Goal: Task Accomplishment & Management: Complete application form

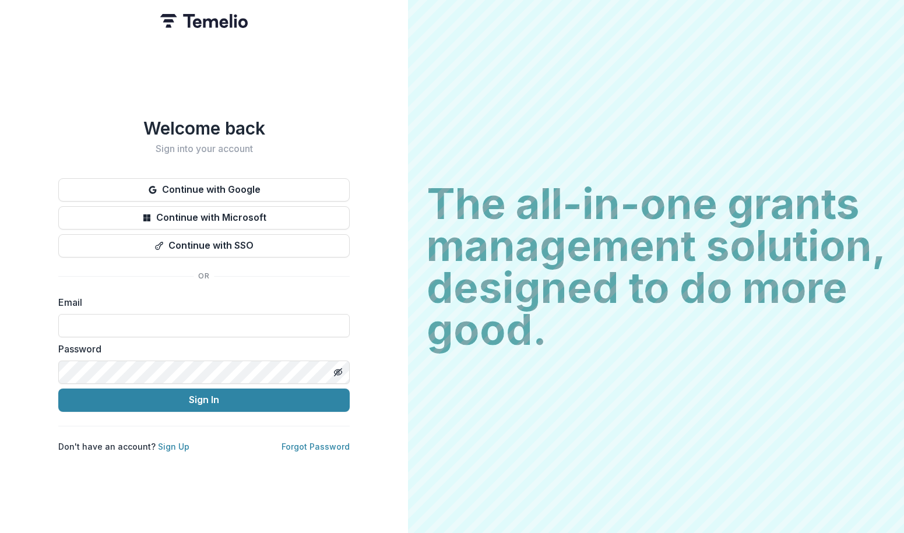
click at [236, 178] on button "Continue with Google" at bounding box center [203, 189] width 291 height 23
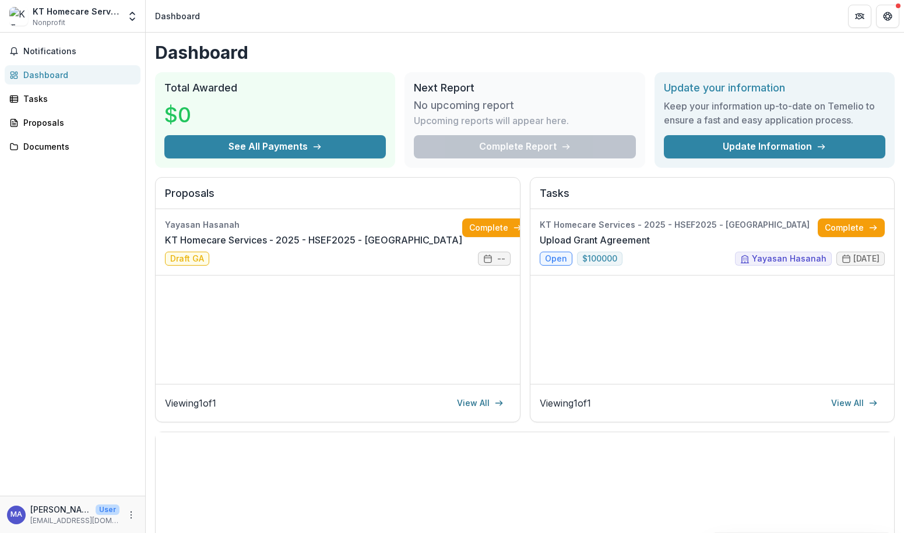
click at [826, 231] on link "Complete" at bounding box center [851, 228] width 67 height 19
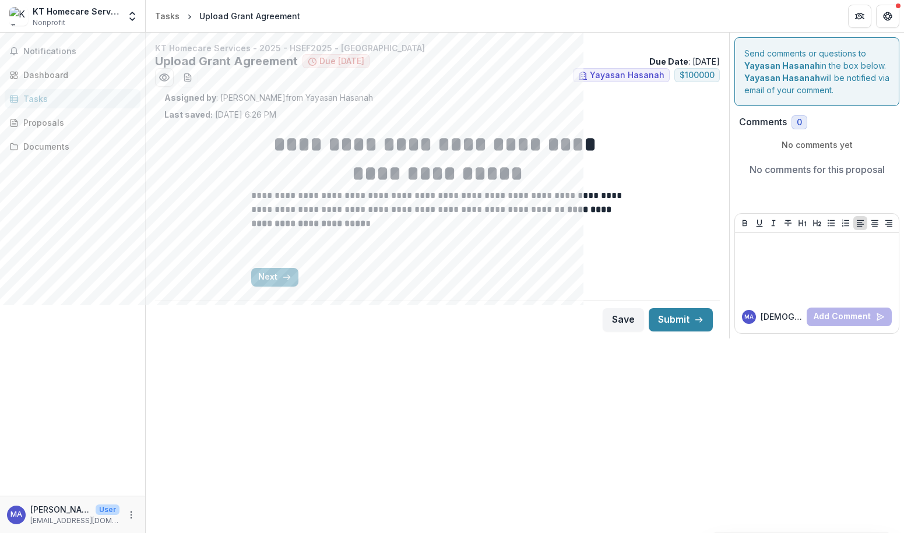
click at [276, 273] on button "Next" at bounding box center [274, 277] width 47 height 19
